Goal: Task Accomplishment & Management: Manage account settings

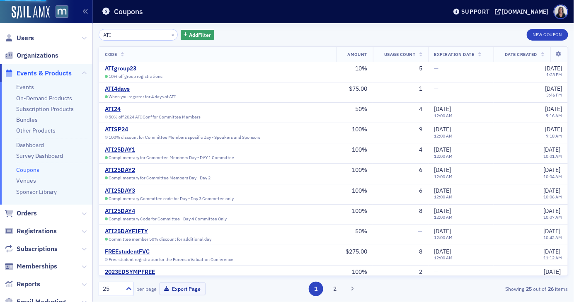
scroll to position [14, 0]
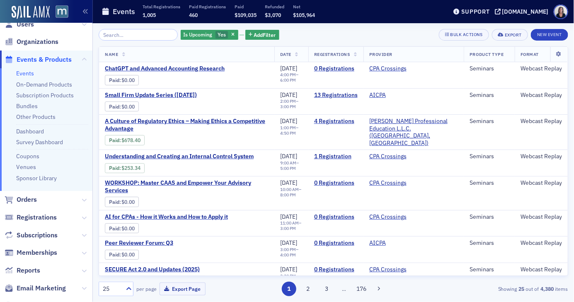
click at [146, 38] on input "search" at bounding box center [138, 35] width 79 height 12
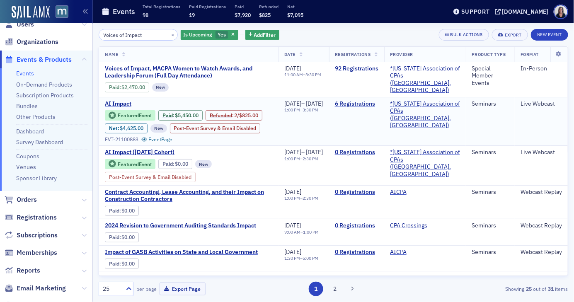
type input "Voices of Impact"
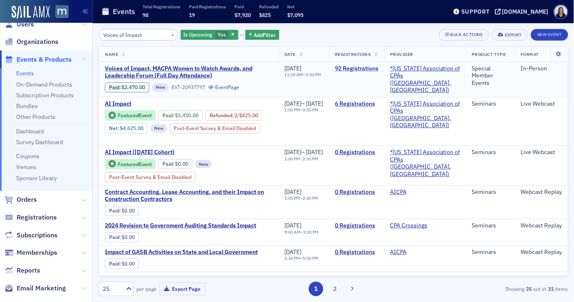
click at [374, 68] on link "92 Registrations" at bounding box center [357, 68] width 44 height 7
click at [373, 69] on link "92 Registrations" at bounding box center [357, 68] width 44 height 7
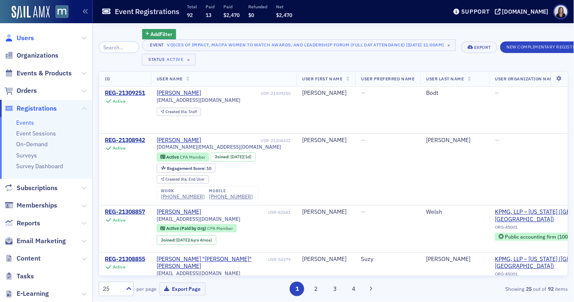
click at [32, 37] on span "Users" at bounding box center [25, 38] width 17 height 9
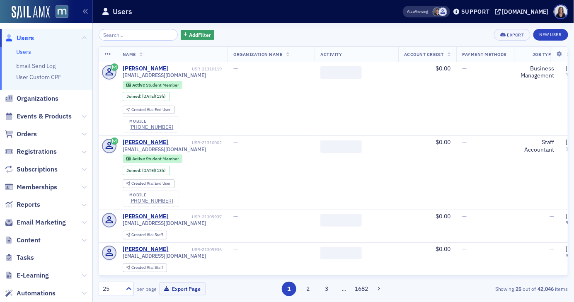
click at [131, 36] on input "search" at bounding box center [138, 35] width 79 height 12
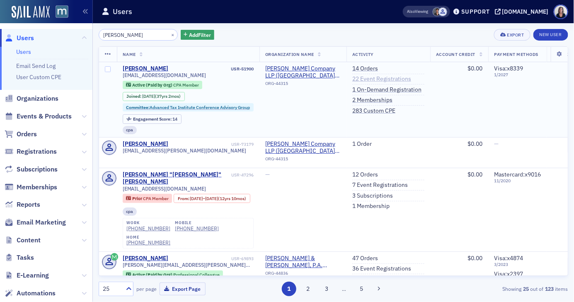
type input "[PERSON_NAME]"
click at [372, 78] on link "22 Event Registrations" at bounding box center [381, 78] width 59 height 7
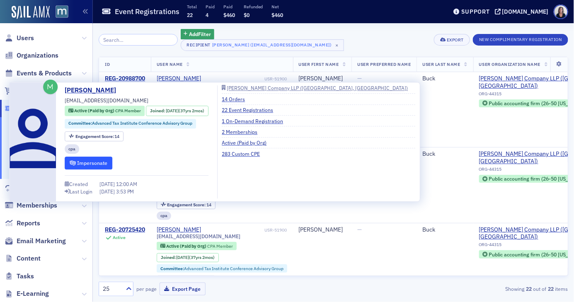
click at [96, 162] on button "Impersonate" at bounding box center [89, 163] width 48 height 13
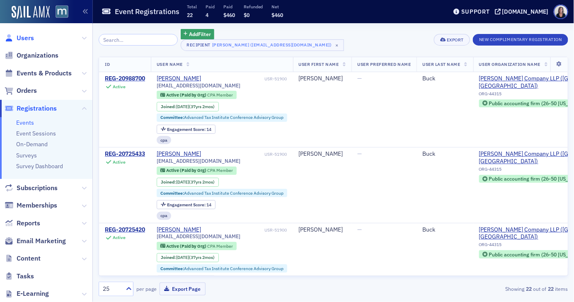
click at [27, 37] on span "Users" at bounding box center [25, 38] width 17 height 9
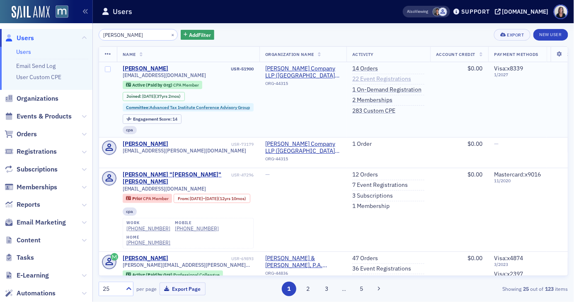
click at [378, 80] on link "22 Event Registrations" at bounding box center [381, 78] width 59 height 7
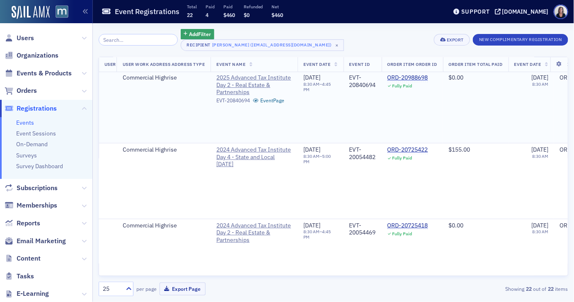
scroll to position [0, 3042]
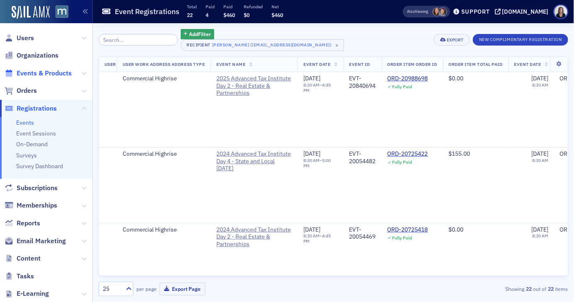
click at [38, 73] on span "Events & Products" at bounding box center [44, 73] width 55 height 9
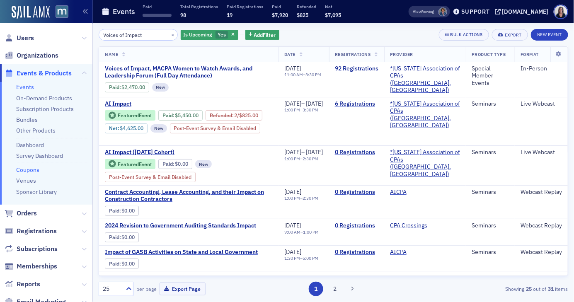
click at [29, 170] on link "Coupons" at bounding box center [27, 169] width 23 height 7
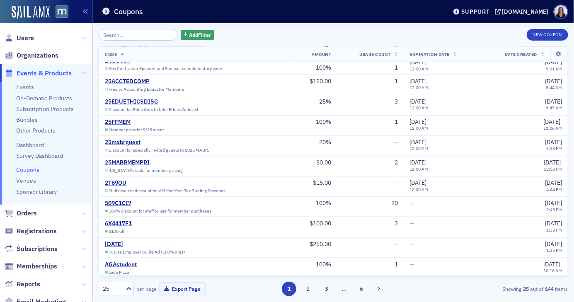
scroll to position [290, 0]
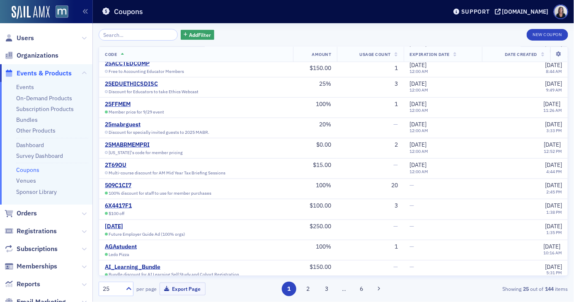
click at [124, 36] on input "search" at bounding box center [138, 35] width 79 height 12
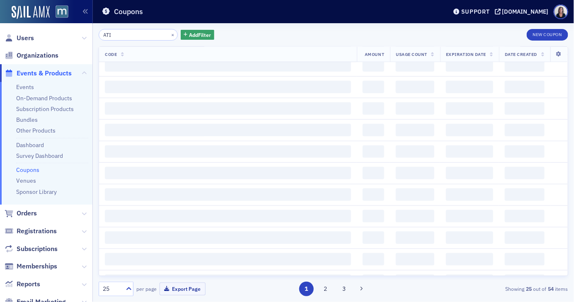
scroll to position [290, 0]
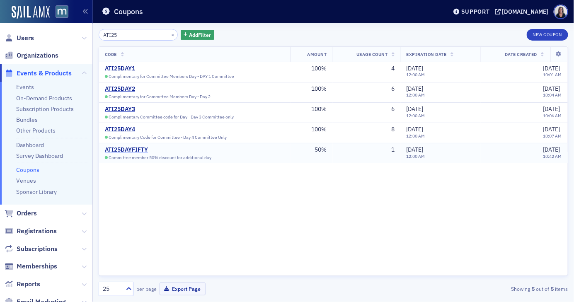
type input "ATI25"
click at [134, 149] on div "ATI25DAYFIFTY" at bounding box center [158, 149] width 107 height 7
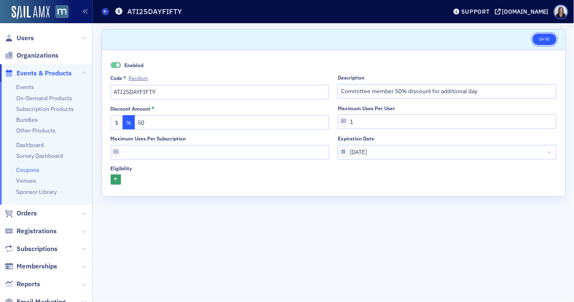
click at [545, 40] on button "Save" at bounding box center [545, 40] width 24 height 12
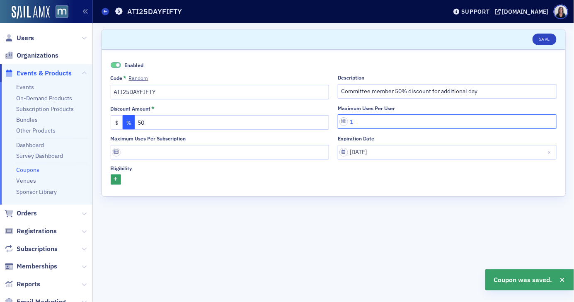
click at [366, 125] on input "1" at bounding box center [447, 121] width 219 height 15
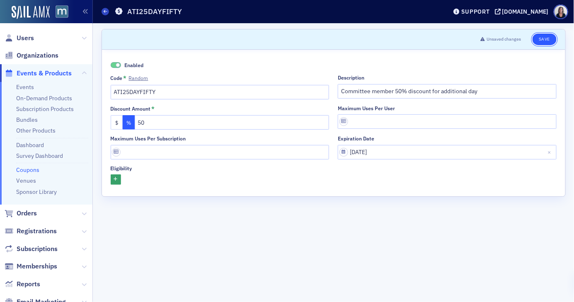
click at [542, 41] on button "Save" at bounding box center [545, 40] width 24 height 12
click at [549, 40] on button "Save" at bounding box center [545, 40] width 24 height 12
click at [544, 40] on button "Save" at bounding box center [545, 40] width 24 height 12
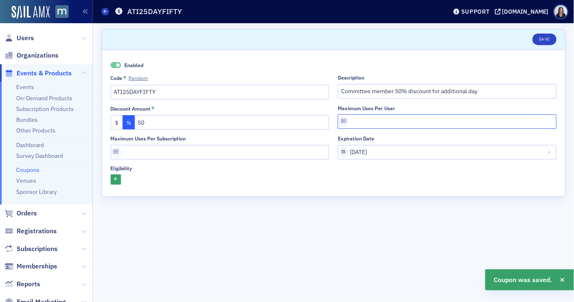
click at [355, 121] on input "Maximum uses per user" at bounding box center [447, 121] width 219 height 15
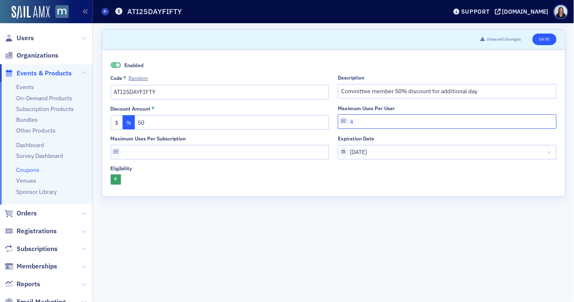
type input "4"
click at [550, 38] on button "Save" at bounding box center [545, 40] width 24 height 12
click at [548, 41] on button "Save" at bounding box center [545, 40] width 24 height 12
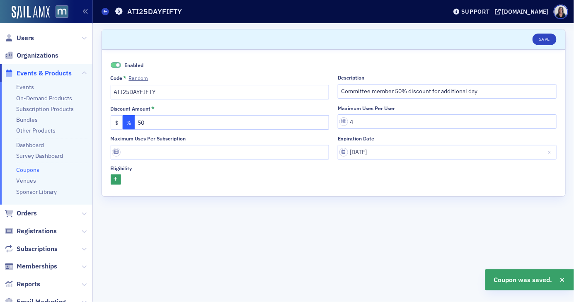
click at [26, 169] on link "Coupons" at bounding box center [27, 169] width 23 height 7
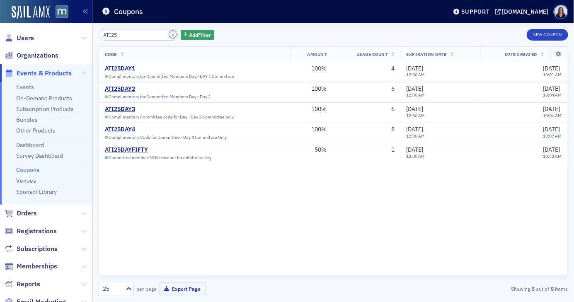
click at [169, 34] on button "×" at bounding box center [172, 34] width 7 height 7
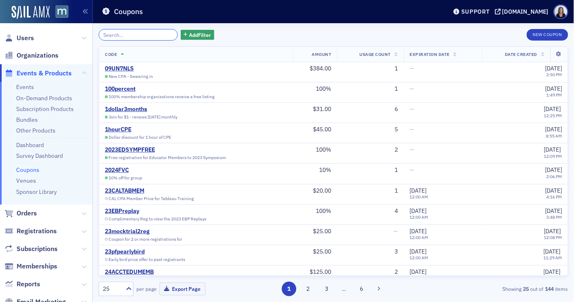
click at [132, 35] on input "search" at bounding box center [138, 35] width 79 height 12
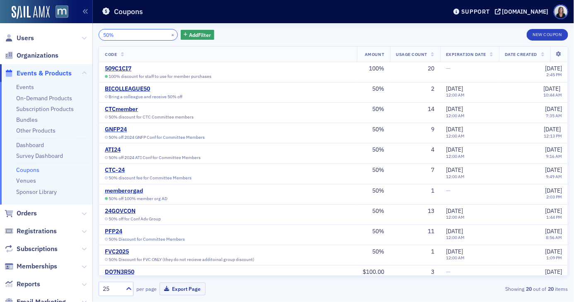
type input "50%"
click at [29, 168] on link "Coupons" at bounding box center [27, 169] width 23 height 7
click at [555, 33] on button "New Coupon" at bounding box center [547, 35] width 41 height 12
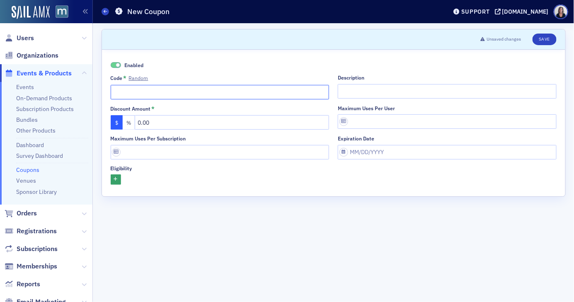
click at [207, 96] on input "Code * Random" at bounding box center [220, 92] width 219 height 15
type input "50%ATI"
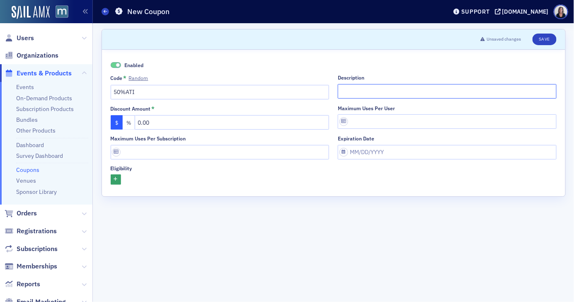
click at [358, 95] on input "Description" at bounding box center [447, 91] width 219 height 15
type input "50 off ATI Committee only"
click at [127, 122] on button "%" at bounding box center [129, 122] width 12 height 15
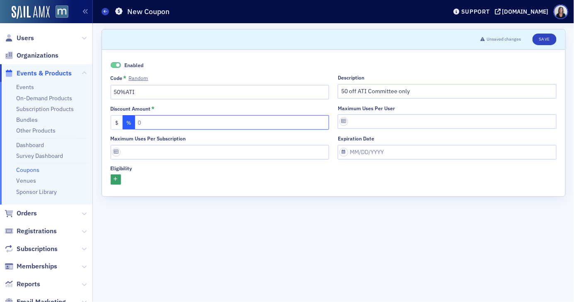
click at [143, 120] on input "text" at bounding box center [232, 122] width 195 height 15
type input "50"
select select "8"
select select "2025"
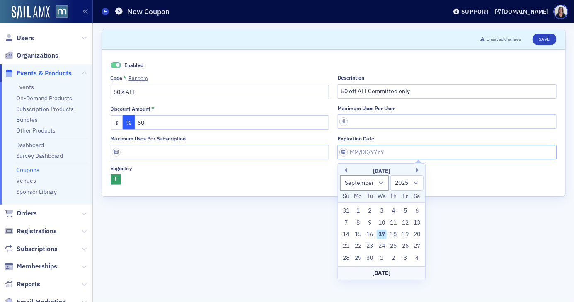
click at [345, 154] on input "Expiration date" at bounding box center [447, 152] width 219 height 15
click at [382, 182] on select "January February March April May June July August September October November De…" at bounding box center [364, 182] width 49 height 15
select select "10"
click at [340, 175] on select "January February March April May June July August September October November De…" at bounding box center [364, 182] width 49 height 15
click at [345, 267] on div "30" at bounding box center [347, 270] width 10 height 10
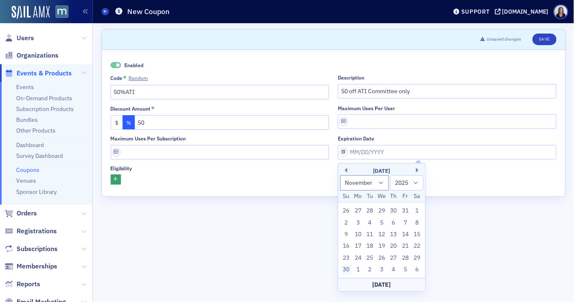
type input "11/30/2025"
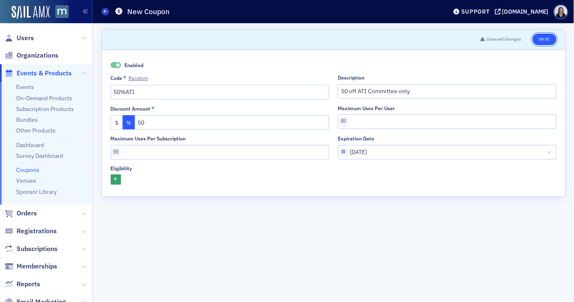
click at [547, 42] on button "Save" at bounding box center [545, 40] width 24 height 12
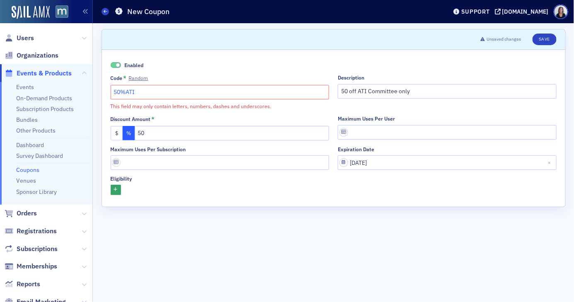
click at [126, 92] on input "50%ATI" at bounding box center [220, 92] width 219 height 15
click at [135, 89] on input "ATI" at bounding box center [220, 92] width 219 height 15
type input "ATI50"
click at [547, 39] on button "Save" at bounding box center [545, 40] width 24 height 12
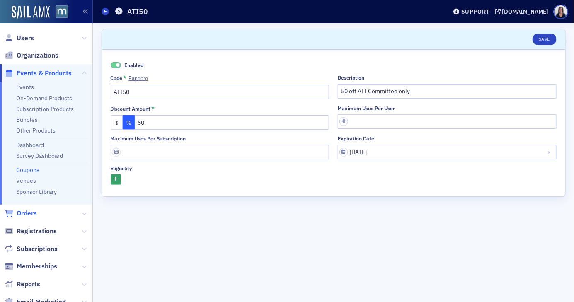
click at [28, 211] on span "Orders" at bounding box center [27, 213] width 20 height 9
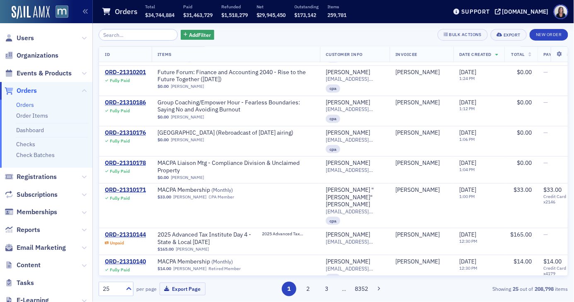
scroll to position [144, 0]
click at [138, 231] on div "ORD-21310144" at bounding box center [125, 234] width 41 height 7
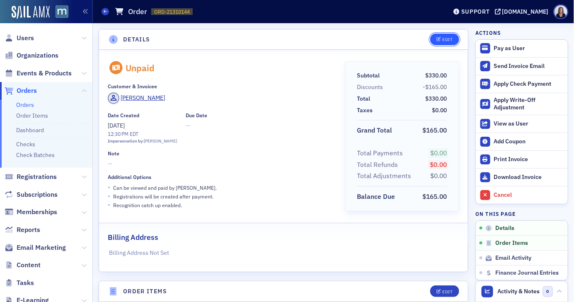
click at [449, 37] on div "Edit" at bounding box center [447, 39] width 10 height 5
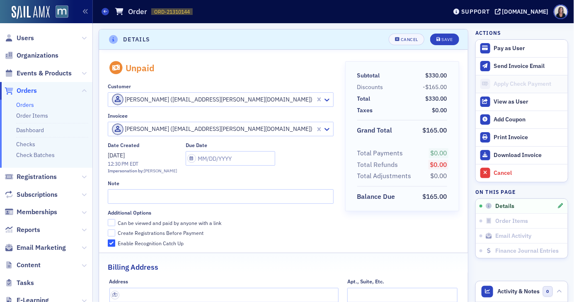
scroll to position [1, 0]
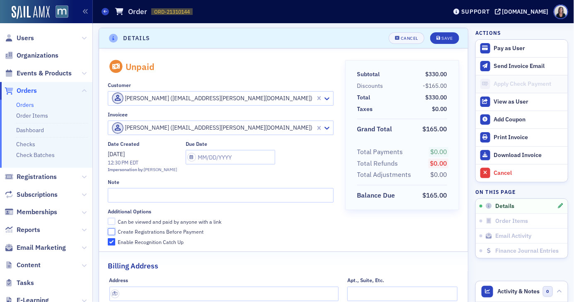
click at [111, 230] on input "Create Registrations Before Payment" at bounding box center [111, 231] width 7 height 7
checkbox input "true"
click at [449, 39] on div "Save" at bounding box center [447, 38] width 11 height 5
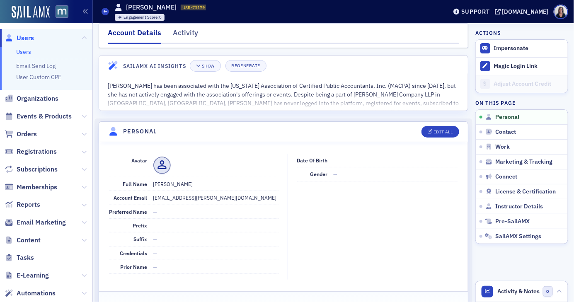
scroll to position [3, 0]
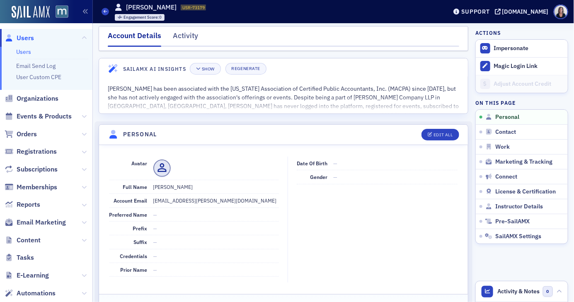
click at [36, 38] on span "Users" at bounding box center [46, 38] width 92 height 18
click at [27, 37] on span "Users" at bounding box center [25, 38] width 17 height 9
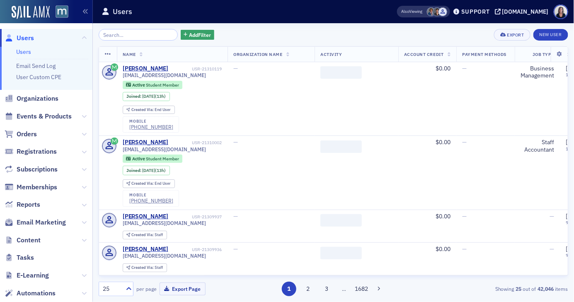
click at [121, 35] on input "search" at bounding box center [138, 35] width 79 height 12
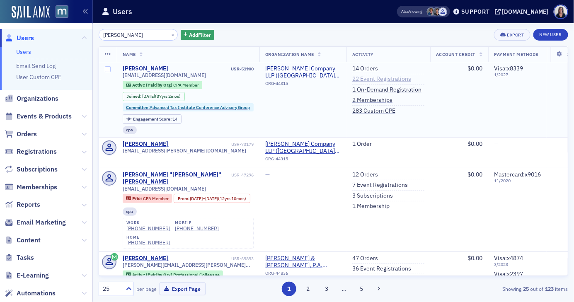
type input "[PERSON_NAME]"
click at [377, 78] on link "22 Event Registrations" at bounding box center [381, 78] width 59 height 7
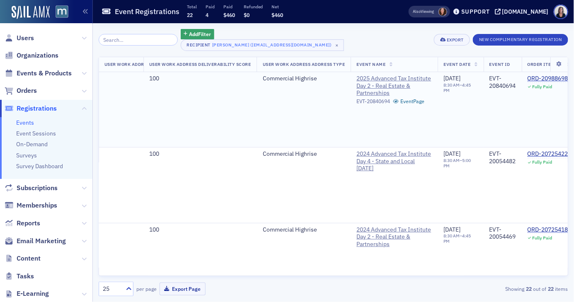
scroll to position [0, 2904]
click at [27, 35] on span "Users" at bounding box center [25, 38] width 17 height 9
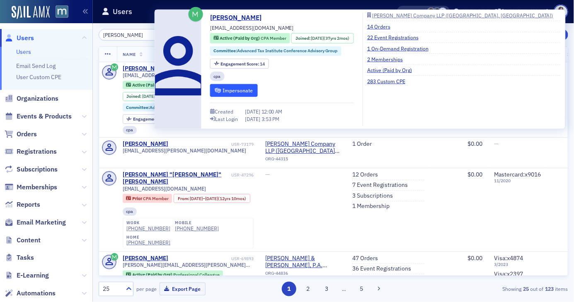
click at [236, 91] on button "Impersonate" at bounding box center [234, 90] width 48 height 13
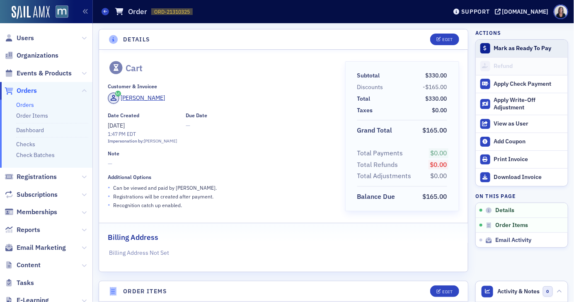
click at [534, 49] on div "Mark as Ready To Pay" at bounding box center [529, 48] width 70 height 7
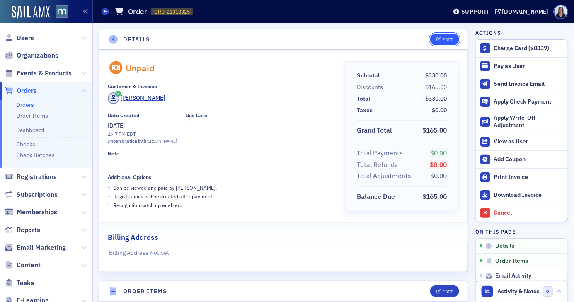
click at [451, 44] on button "Edit" at bounding box center [444, 40] width 29 height 12
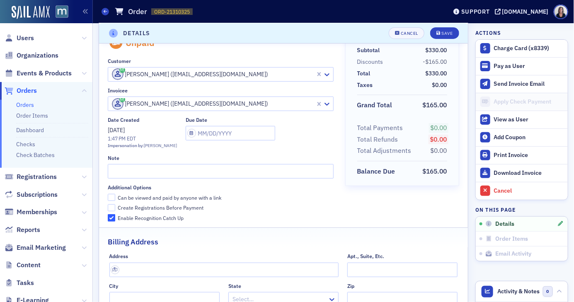
scroll to position [26, 0]
click at [113, 208] on input "Create Registrations Before Payment" at bounding box center [111, 207] width 7 height 7
click at [111, 206] on input "Create Registrations Before Payment" at bounding box center [111, 207] width 7 height 7
checkbox input "false"
click at [448, 36] on button "Save" at bounding box center [444, 33] width 29 height 12
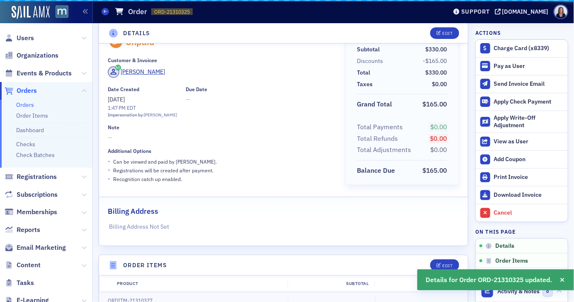
scroll to position [1, 0]
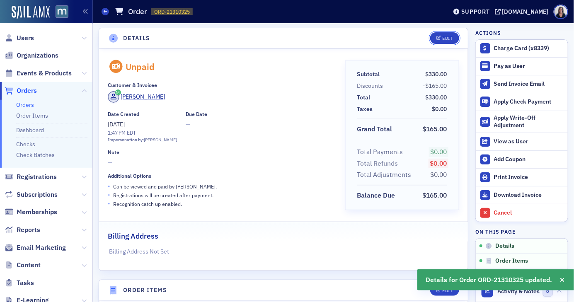
click at [447, 36] on div "Edit" at bounding box center [447, 38] width 10 height 5
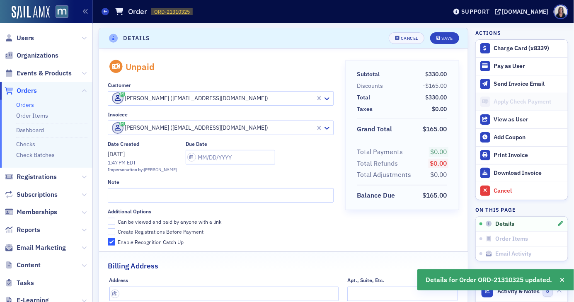
scroll to position [106, 0]
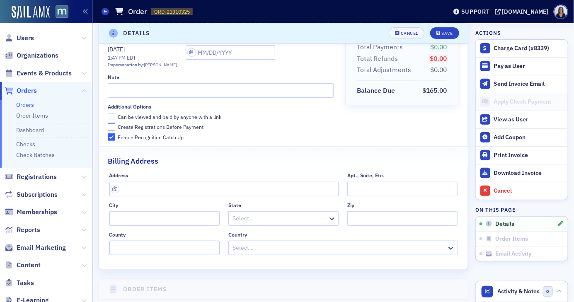
click at [109, 127] on input "Create Registrations Before Payment" at bounding box center [111, 127] width 7 height 7
checkbox input "true"
click at [448, 33] on div "Save" at bounding box center [447, 33] width 11 height 5
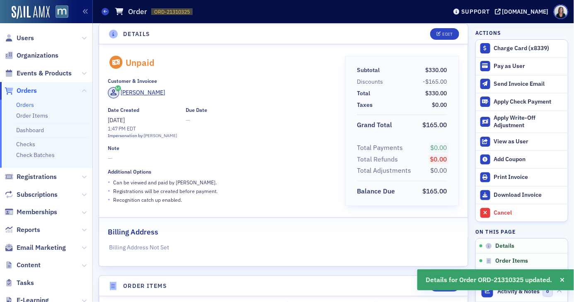
scroll to position [1, 0]
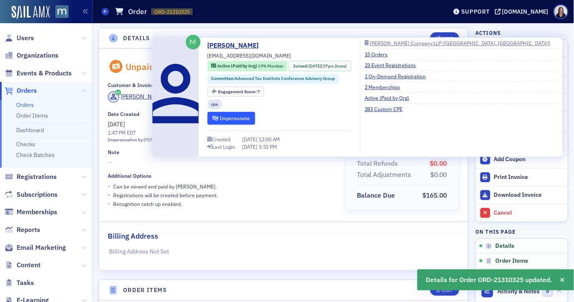
click at [228, 119] on button "Impersonate" at bounding box center [232, 118] width 48 height 13
